Goal: Navigation & Orientation: Find specific page/section

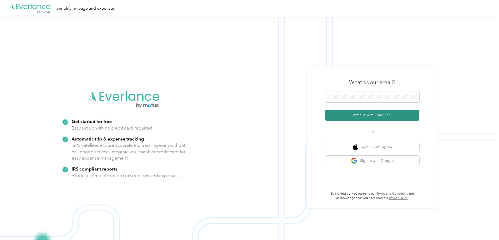
click at [363, 112] on button "Continue with Email / SSO" at bounding box center [372, 115] width 94 height 11
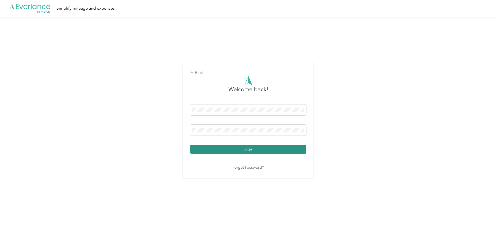
click at [237, 151] on button "Login" at bounding box center [248, 149] width 116 height 9
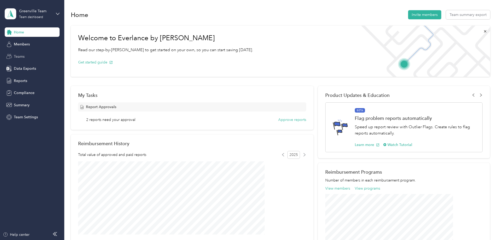
click at [22, 55] on span "Teams" at bounding box center [19, 56] width 11 height 5
